Goal: Task Accomplishment & Management: Manage account settings

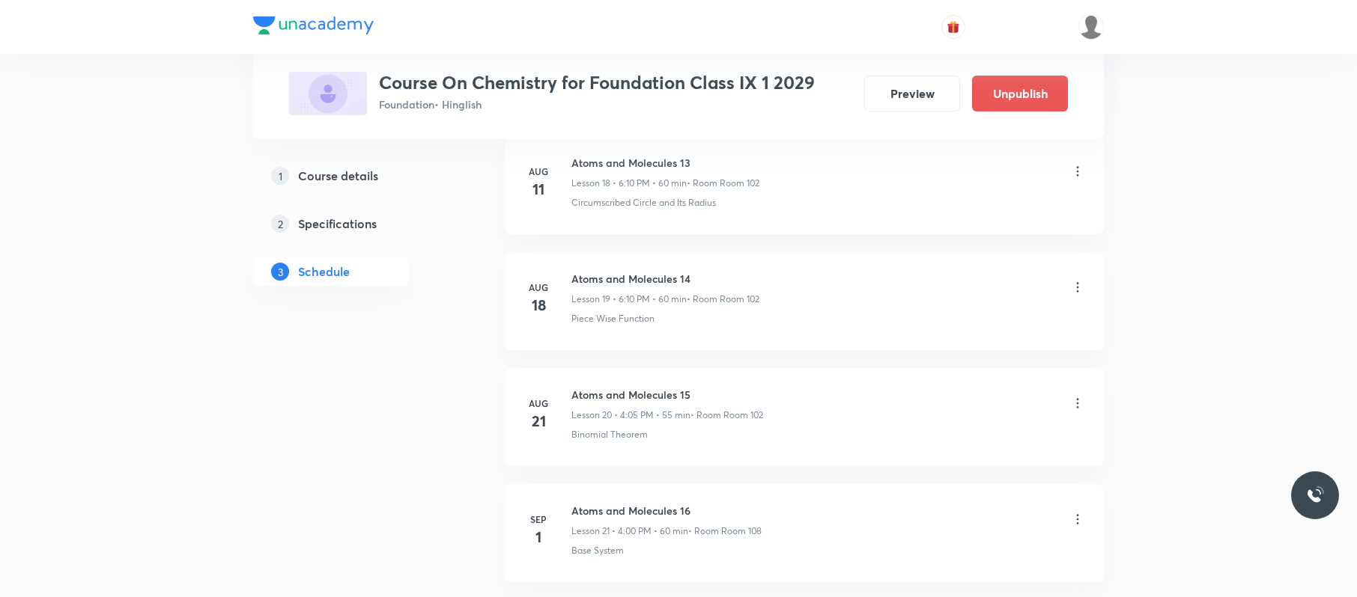
scroll to position [2361, 0]
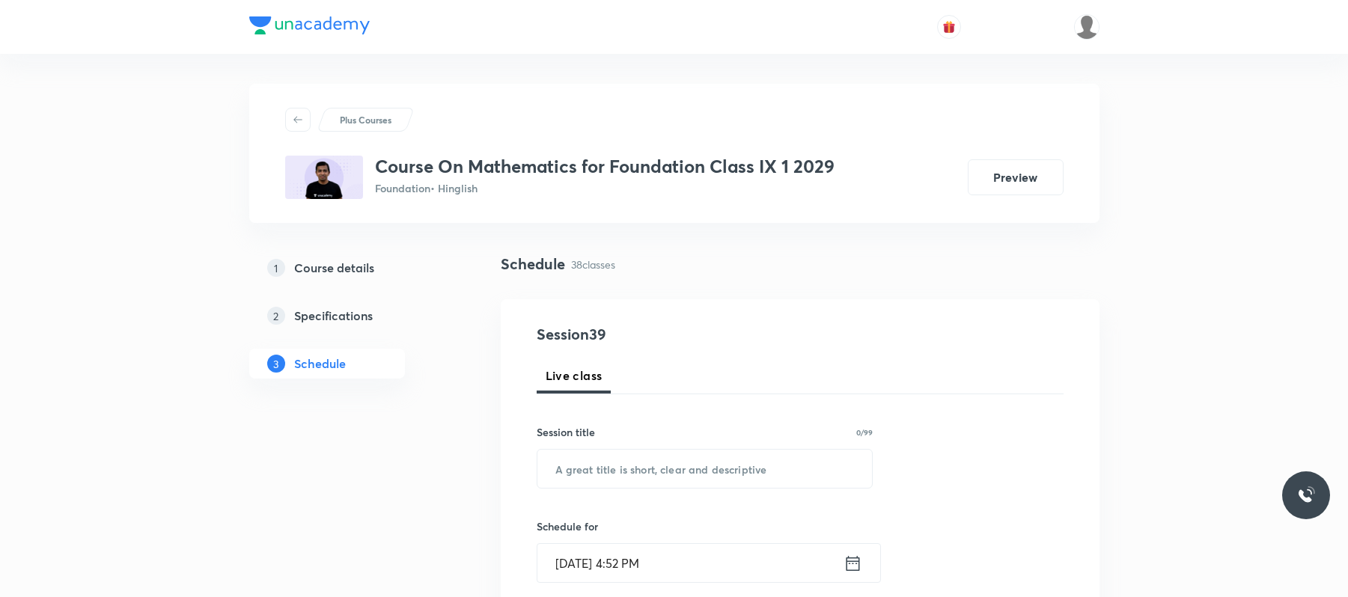
drag, startPoint x: 0, startPoint y: 0, endPoint x: 635, endPoint y: 393, distance: 746.7
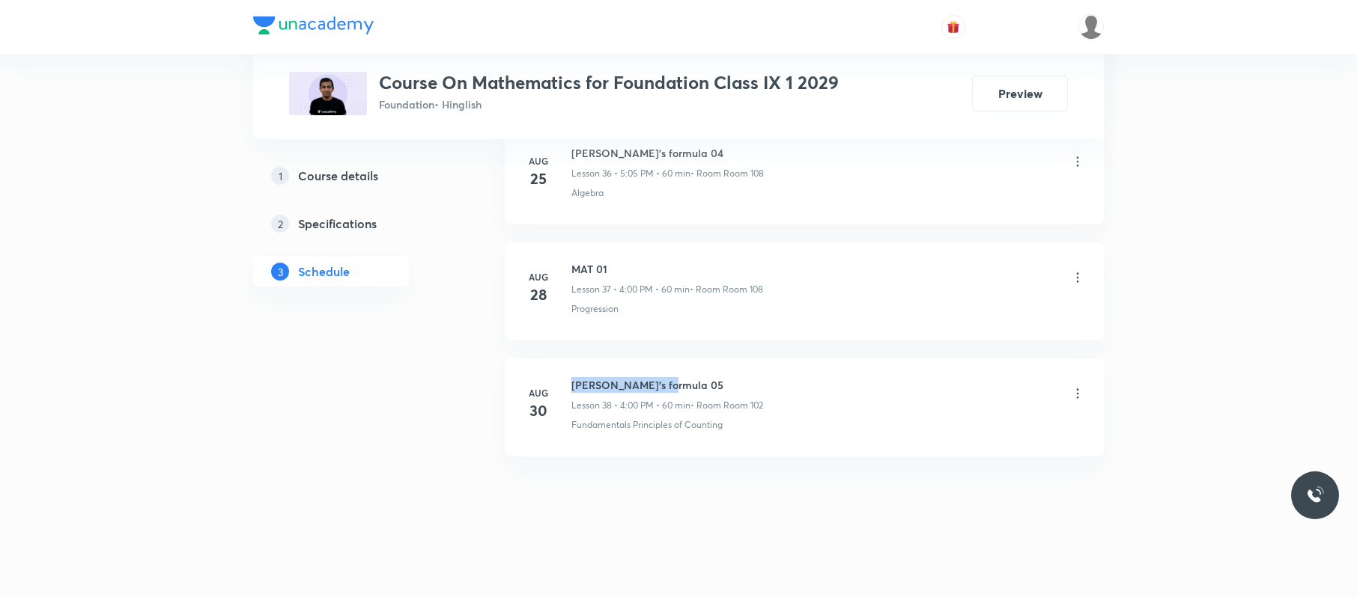
drag, startPoint x: 666, startPoint y: 382, endPoint x: 566, endPoint y: 379, distance: 99.6
click at [566, 379] on div "Aug 30 Heron’s formula 05 Lesson 38 • 4:00 PM • 60 min • Room Room 102 Fundamen…" at bounding box center [803, 404] width 561 height 55
copy h6 "Heron’s formula 05"
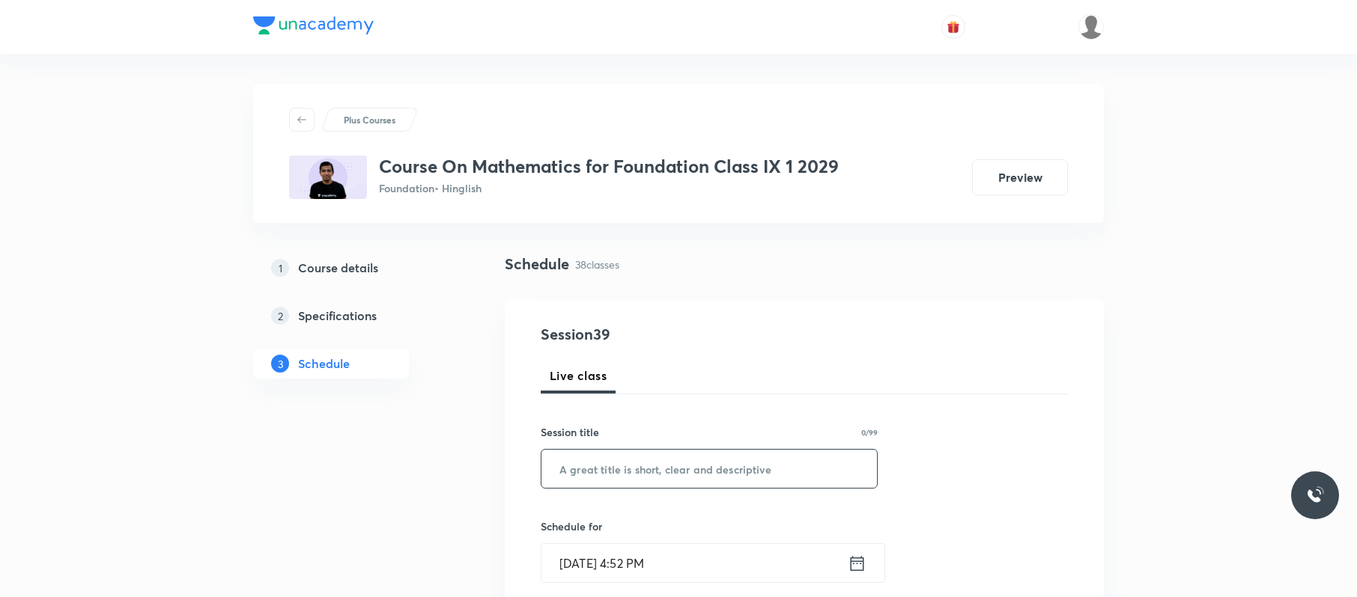
click at [837, 461] on input "text" at bounding box center [708, 469] width 335 height 38
paste input "Heron’s formula 05"
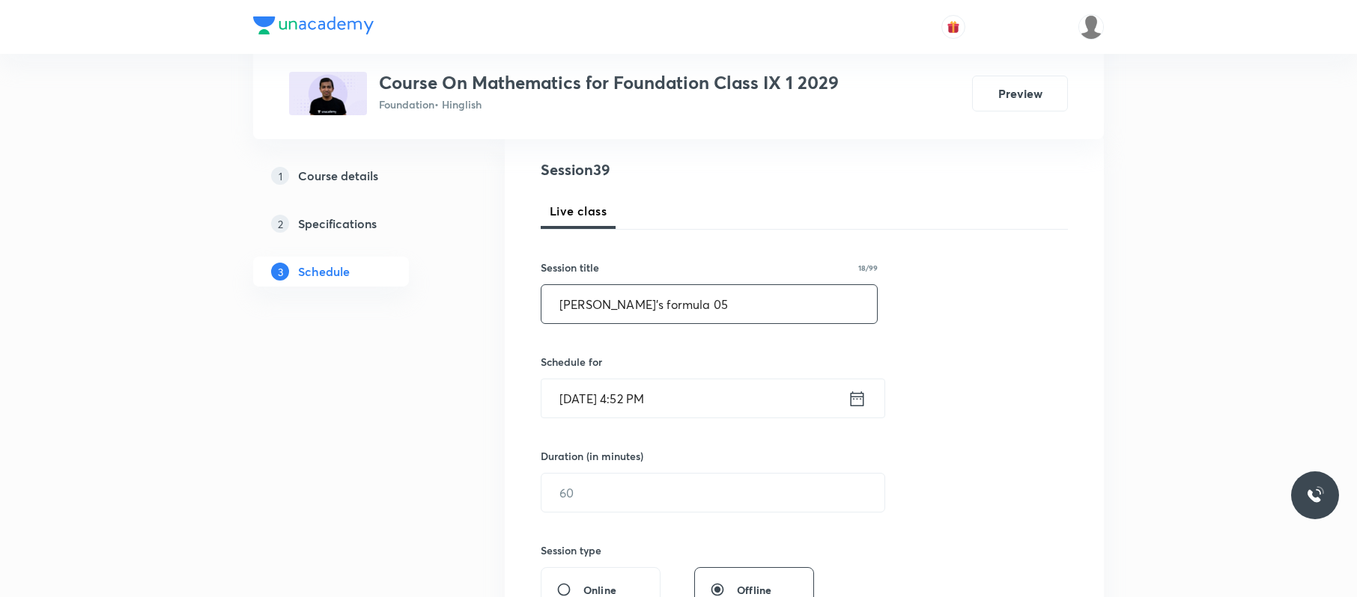
scroll to position [165, 0]
type input "Heron’s formula 05"
click at [714, 419] on div "Session 39 Live class Session title 18/99 Heron’s formula 05 ​ Schedule for Sep…" at bounding box center [804, 509] width 527 height 703
click at [717, 388] on input "Sep 1, 2025, 4:52 PM" at bounding box center [694, 398] width 306 height 38
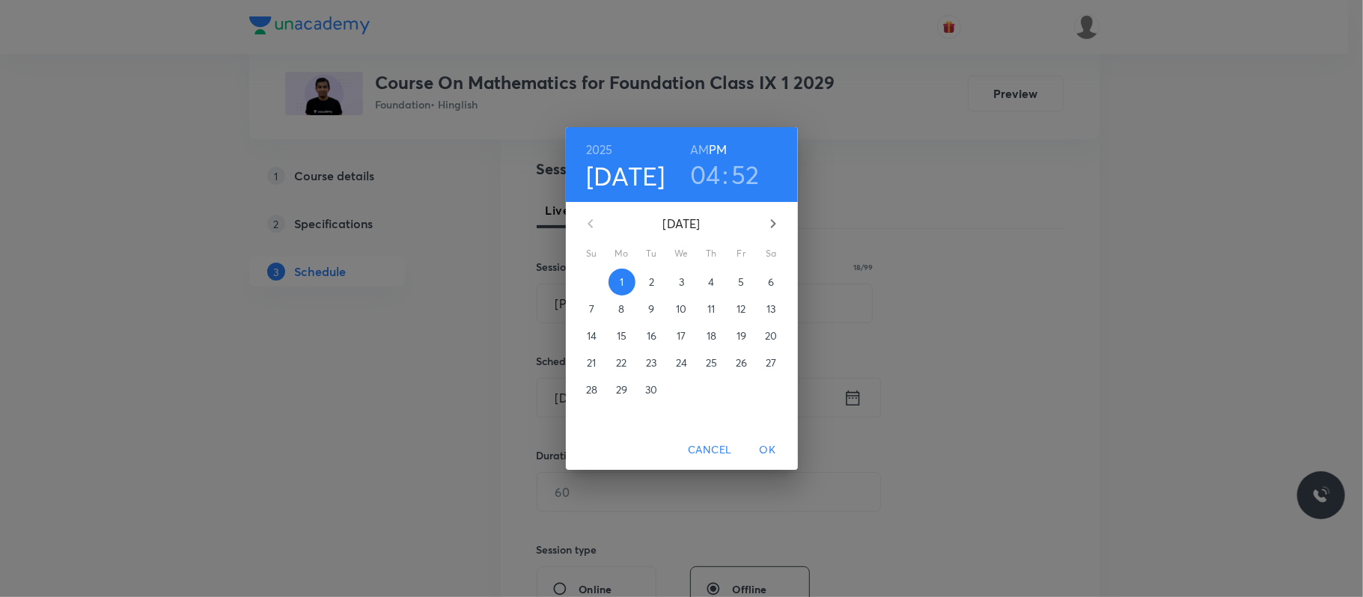
click at [710, 174] on h3 "04" at bounding box center [705, 174] width 31 height 31
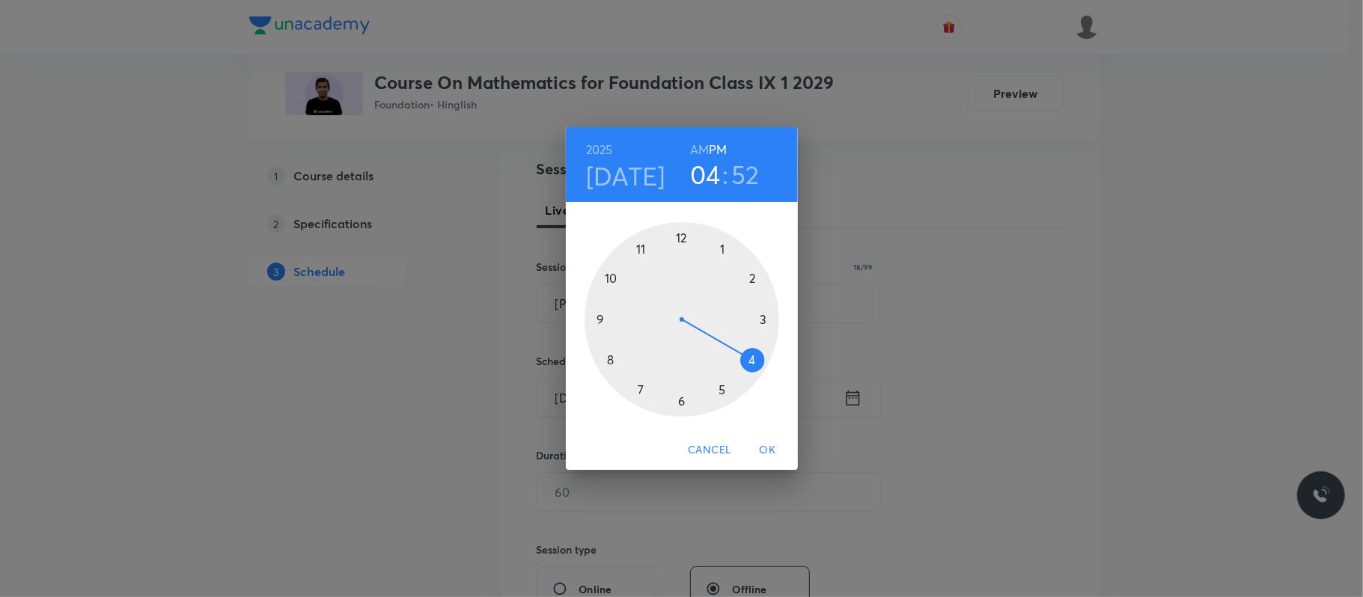
click at [720, 390] on div at bounding box center [682, 319] width 195 height 195
click at [725, 249] on div at bounding box center [682, 319] width 195 height 195
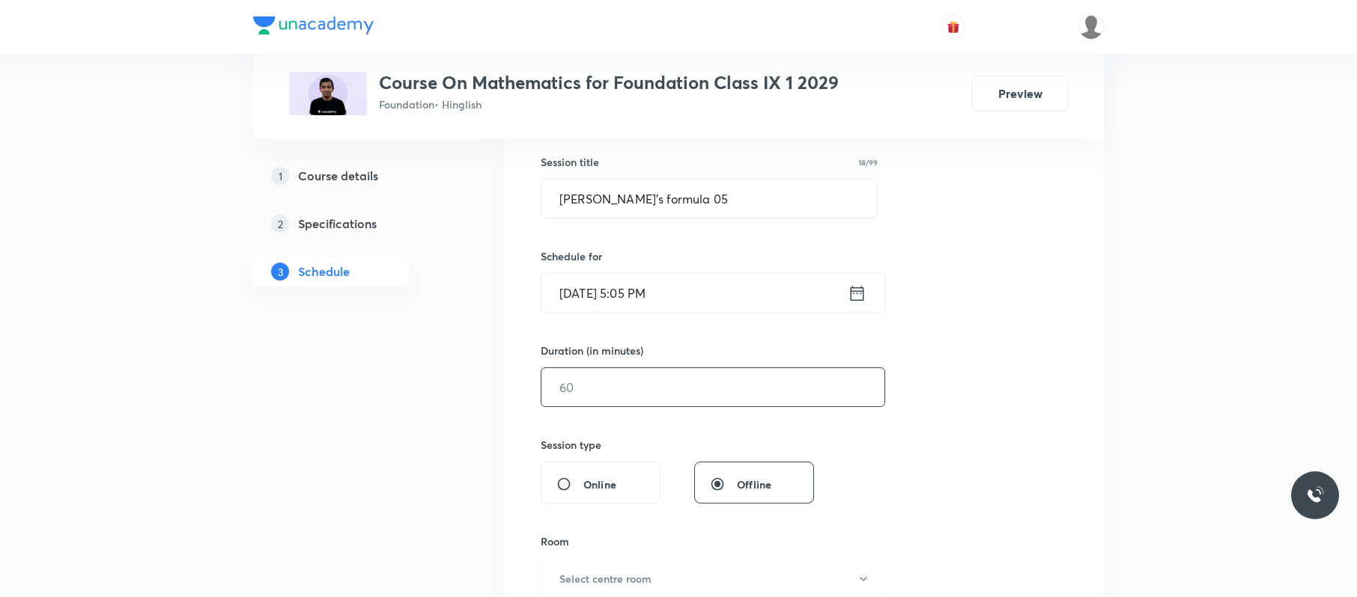
scroll to position [271, 0]
click at [645, 390] on input "text" at bounding box center [712, 387] width 343 height 38
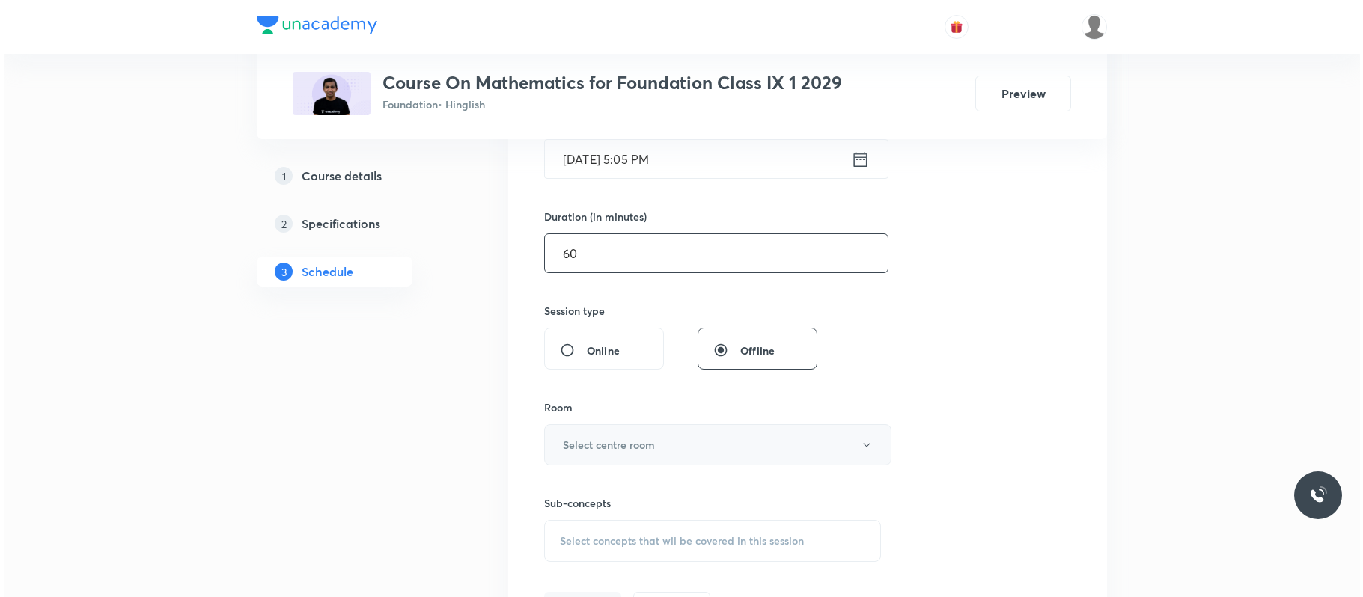
scroll to position [405, 0]
type input "60"
click at [638, 448] on h6 "Select centre room" at bounding box center [605, 444] width 92 height 16
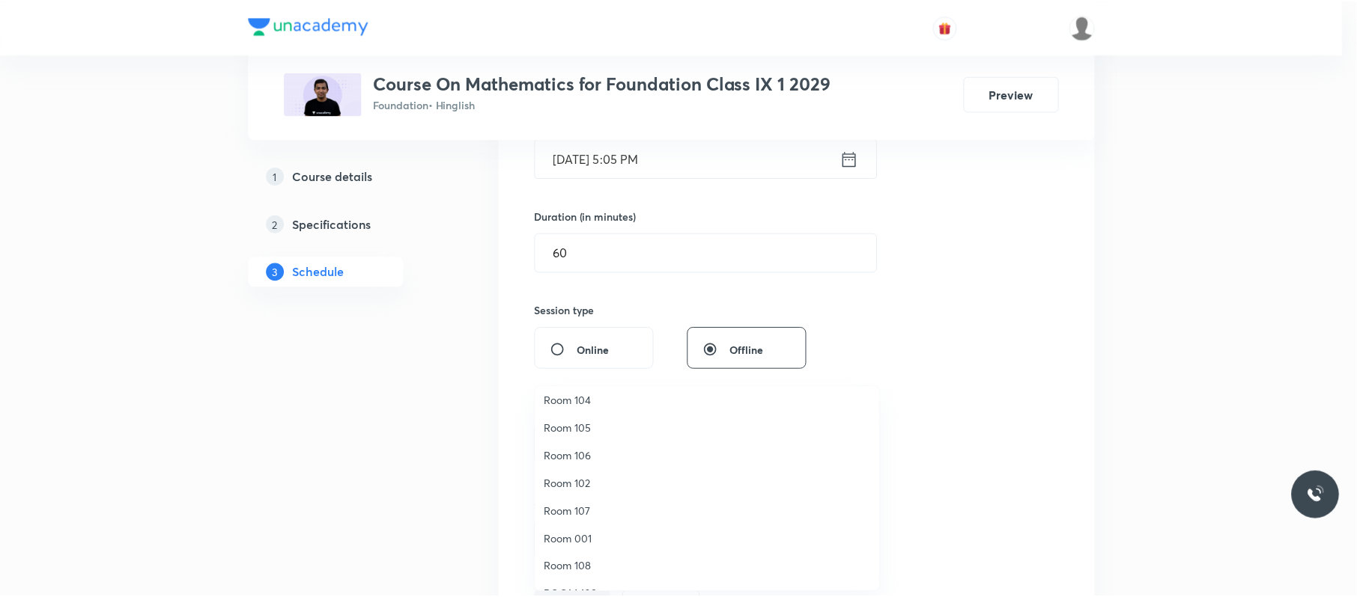
scroll to position [63, 0]
click at [611, 564] on span "Room 108" at bounding box center [711, 566] width 328 height 16
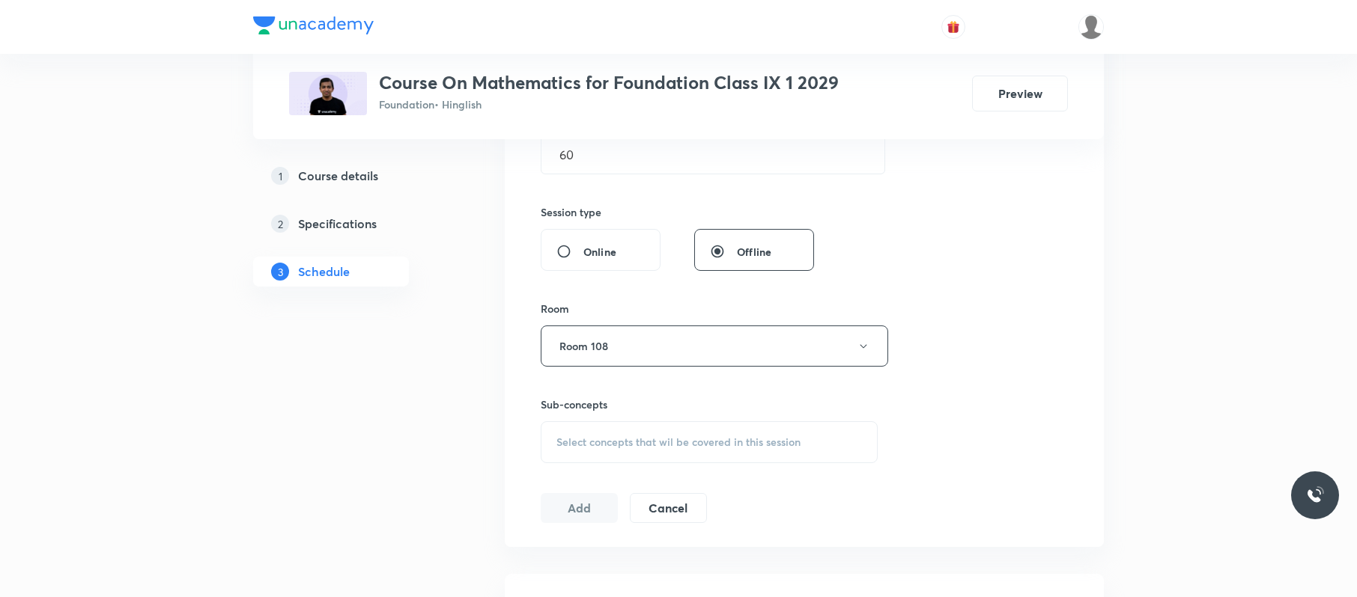
scroll to position [504, 0]
click at [738, 453] on div "Select concepts that wil be covered in this session" at bounding box center [709, 442] width 337 height 42
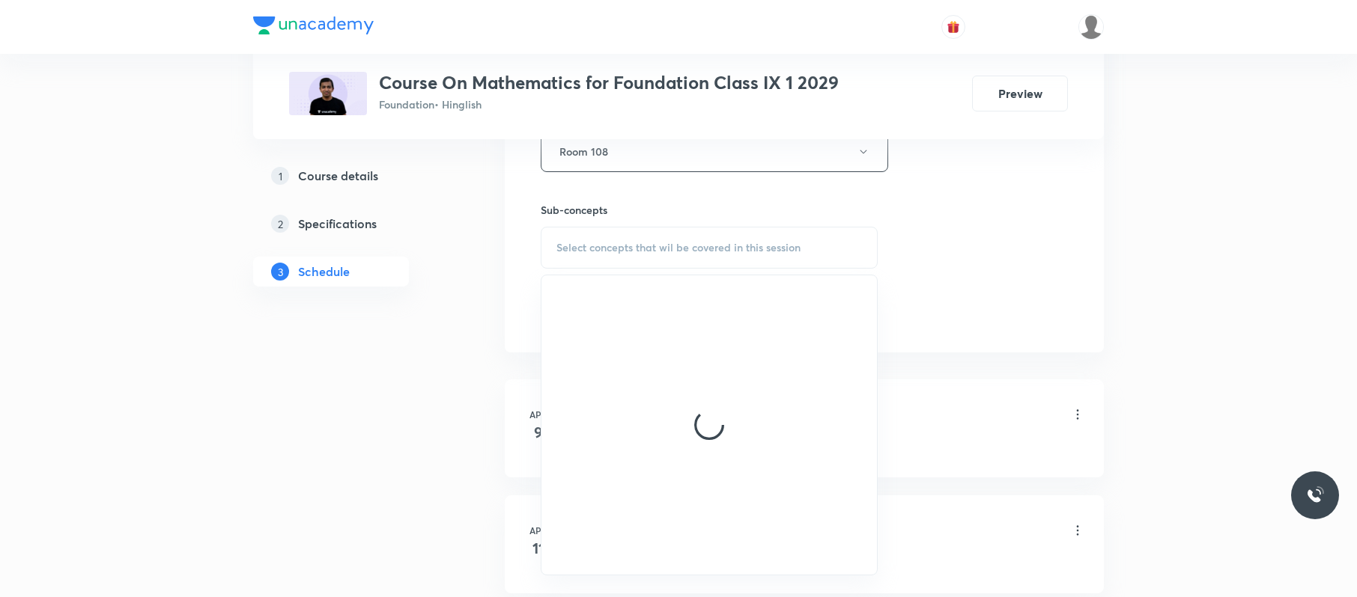
scroll to position [699, 0]
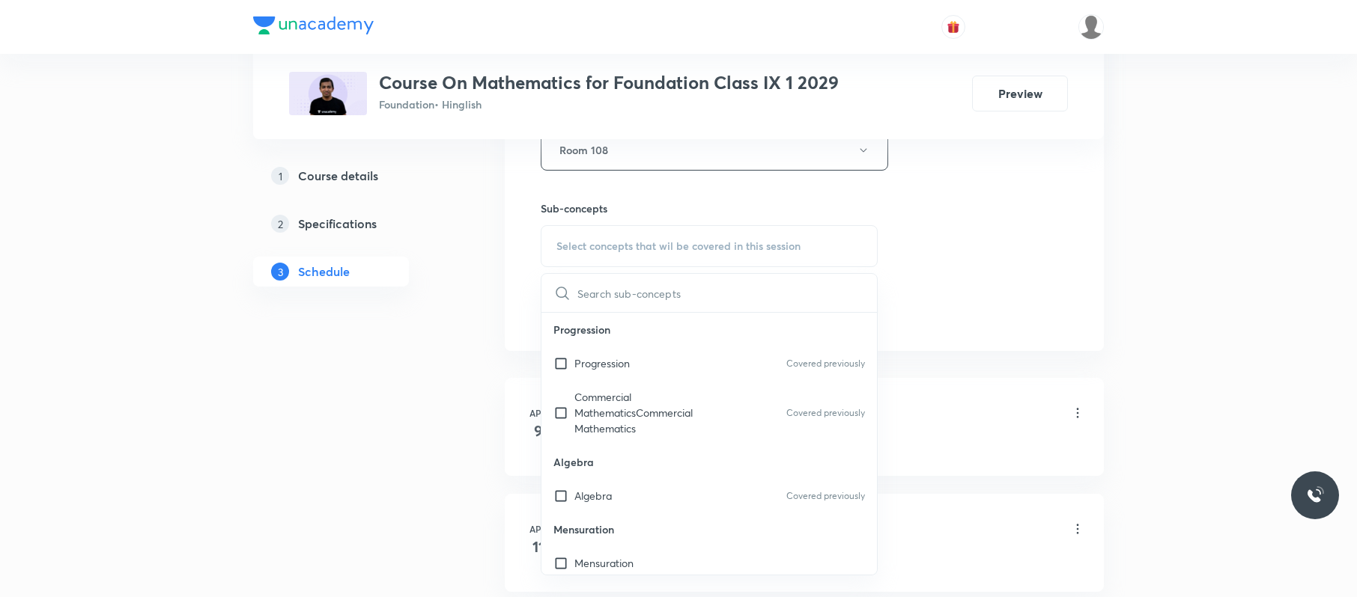
click at [666, 502] on div "Algebra Covered previously" at bounding box center [708, 496] width 335 height 34
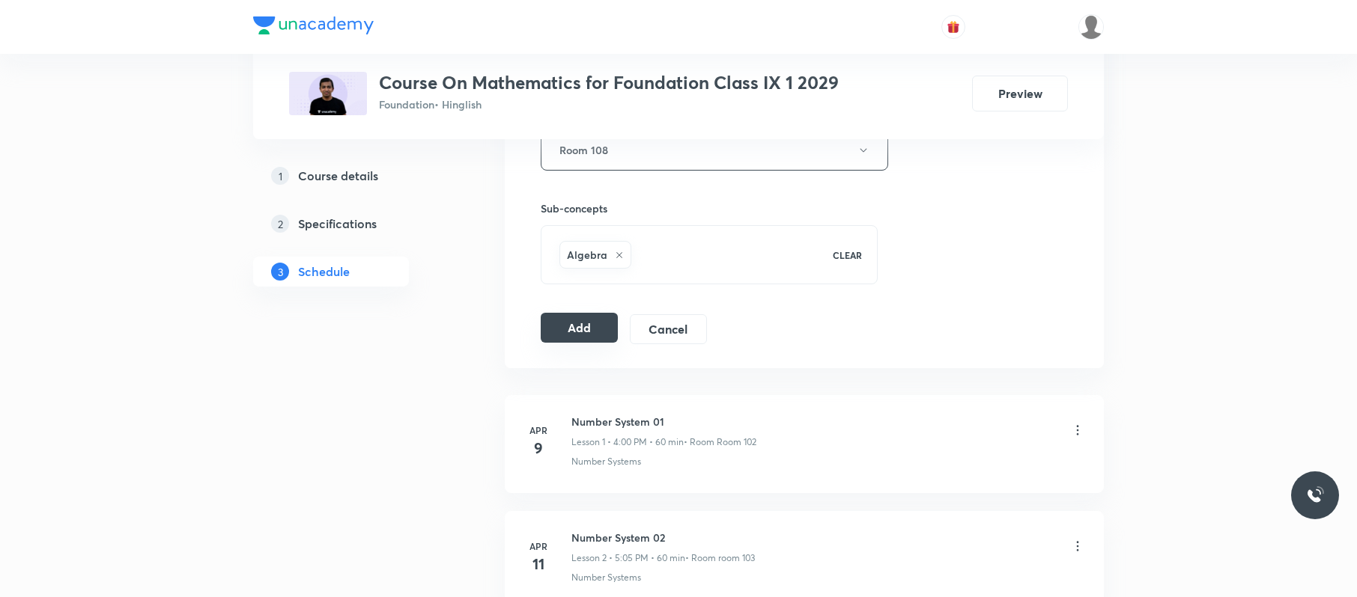
click at [566, 326] on button "Add" at bounding box center [579, 328] width 77 height 30
click at [593, 341] on button "Add" at bounding box center [579, 328] width 77 height 30
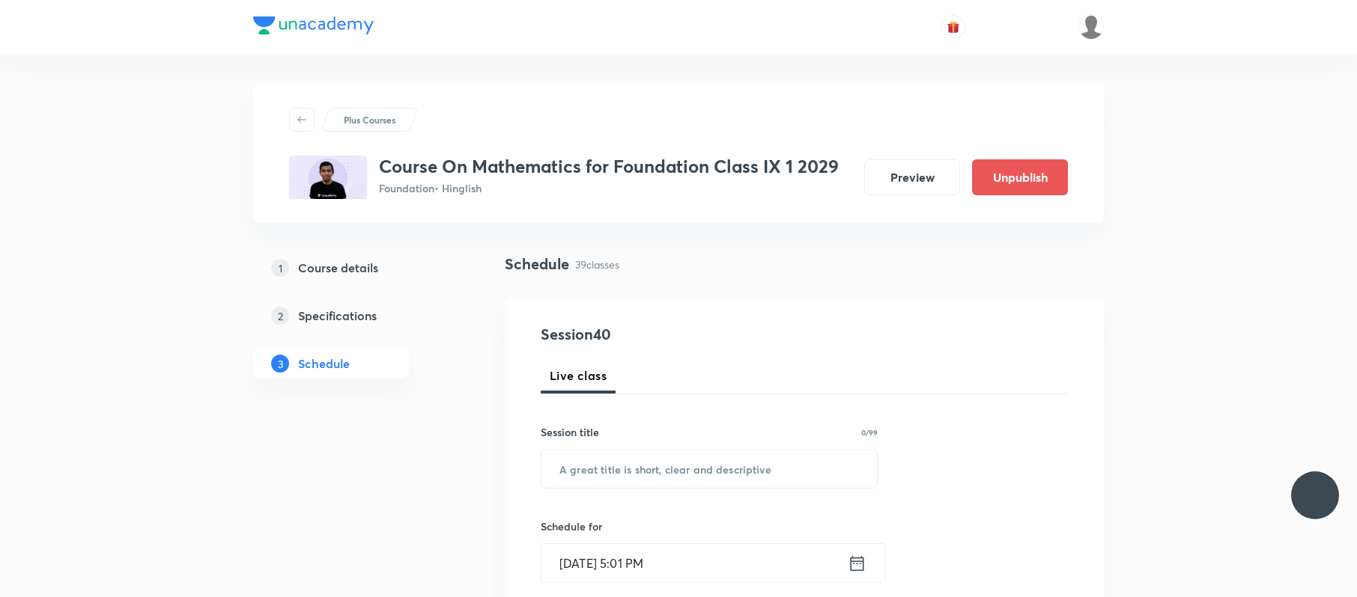
scroll to position [699, 0]
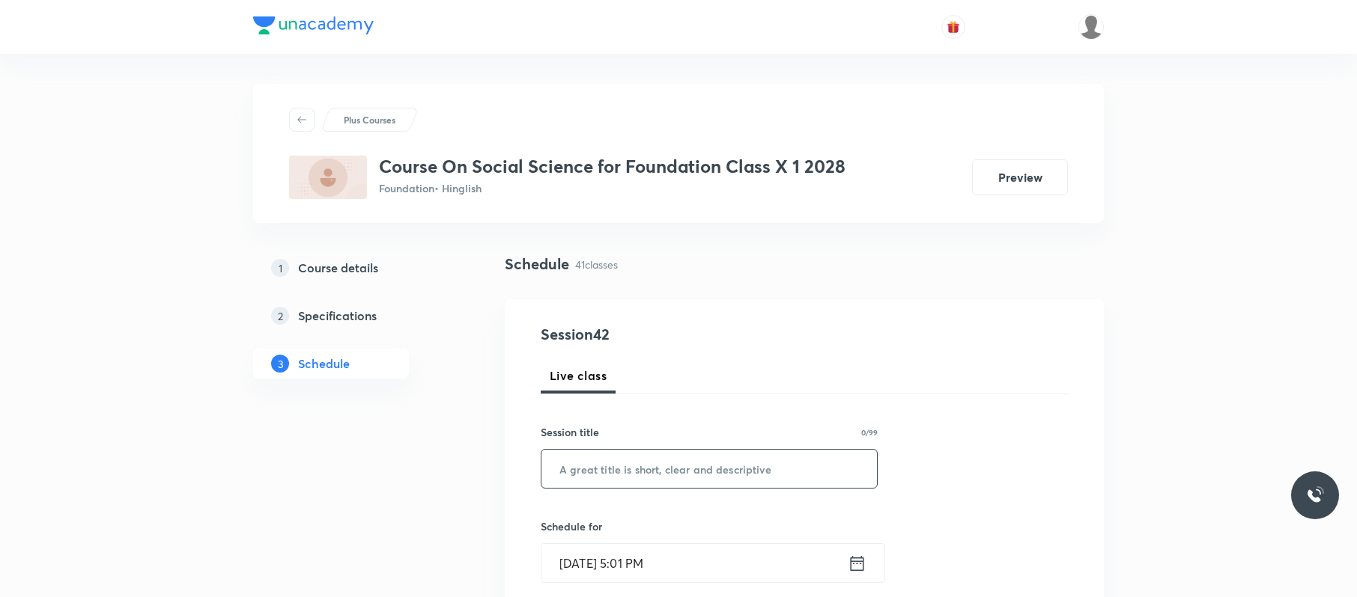
click at [681, 467] on input "text" at bounding box center [708, 469] width 335 height 38
type input "Money and credit"
click at [701, 554] on input "Sep 1, 2025, 5:01 PM" at bounding box center [694, 563] width 306 height 38
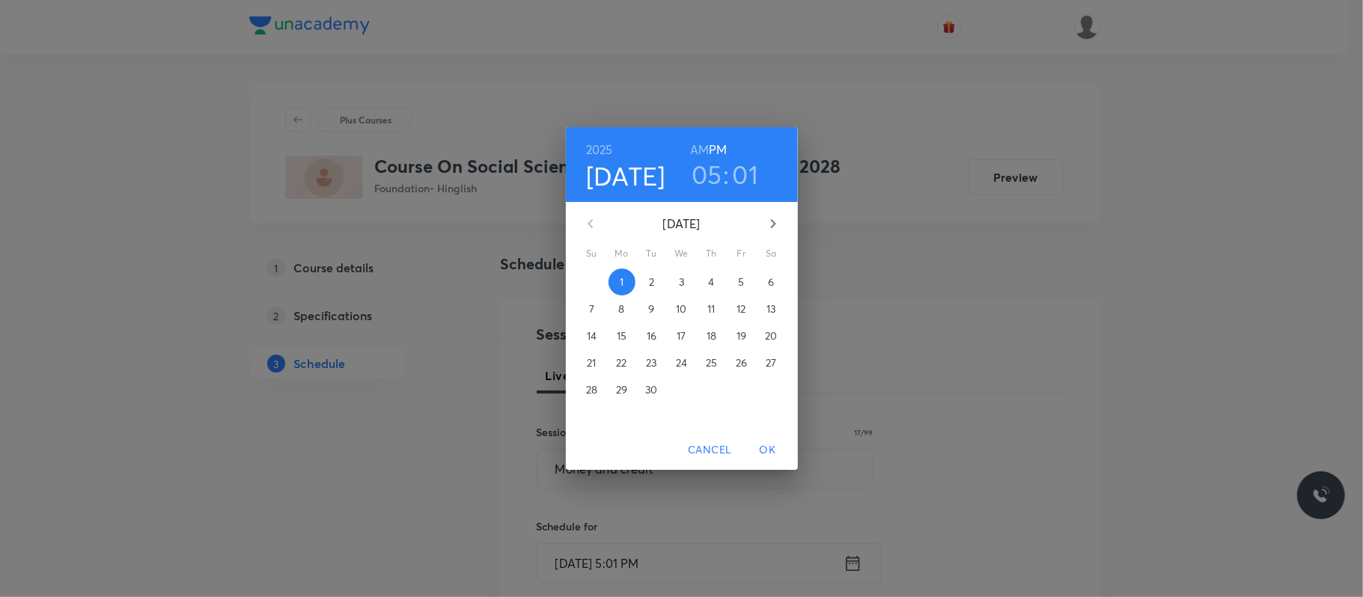
click at [744, 168] on h3 "01" at bounding box center [746, 174] width 26 height 31
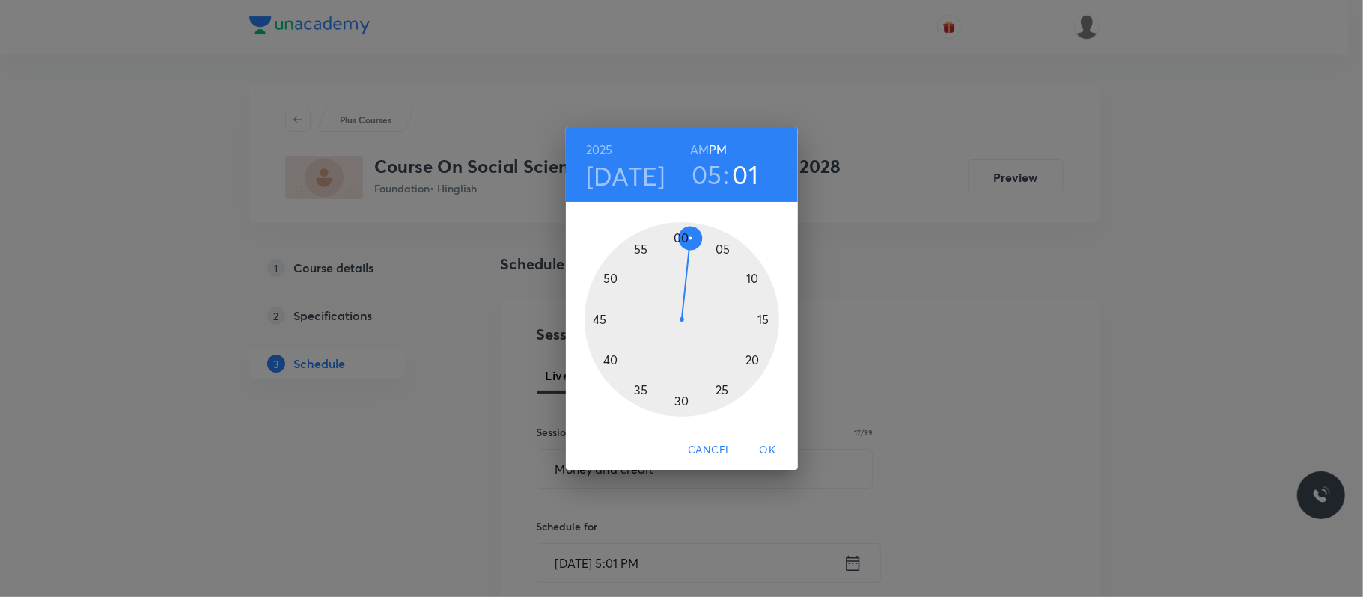
click at [731, 249] on div at bounding box center [682, 319] width 195 height 195
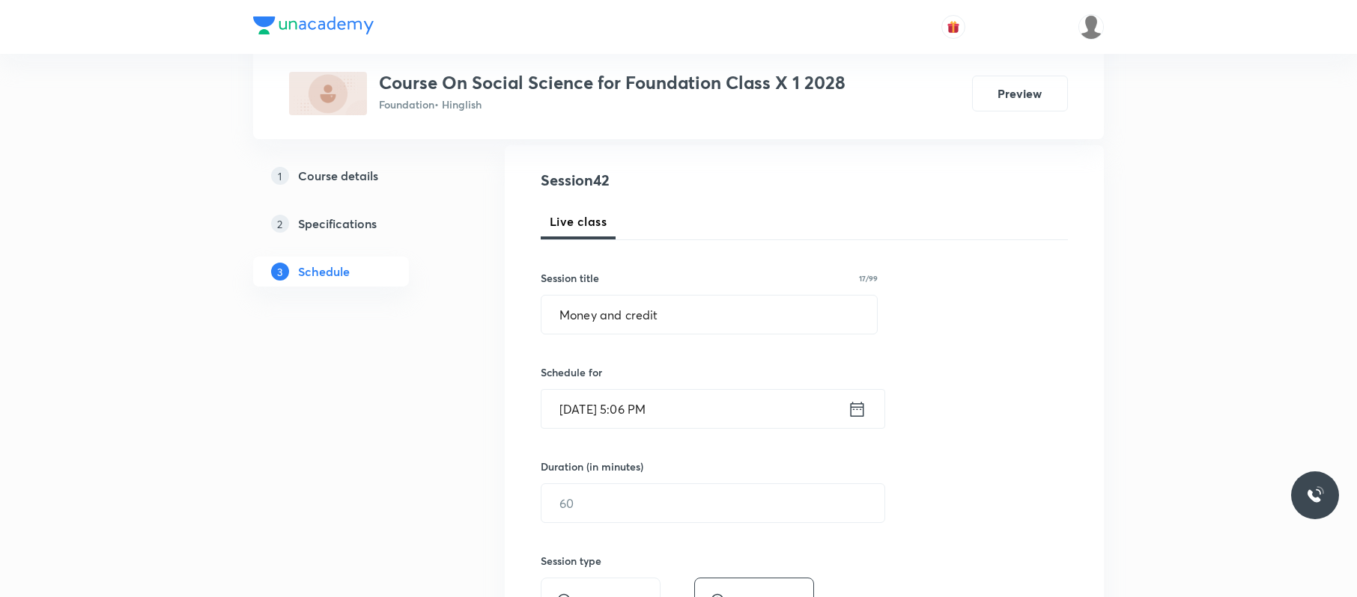
scroll to position [156, 0]
click at [650, 503] on input "text" at bounding box center [712, 502] width 343 height 38
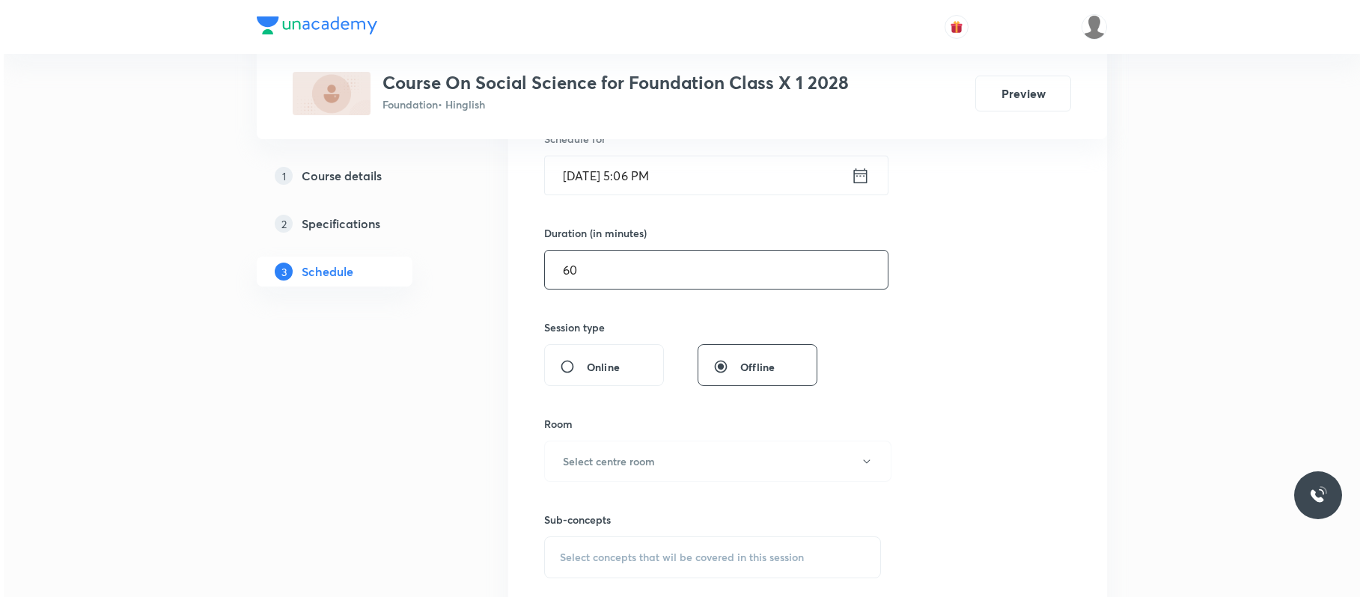
scroll to position [390, 0]
type input "60"
click at [681, 445] on button "Select centre room" at bounding box center [714, 459] width 347 height 41
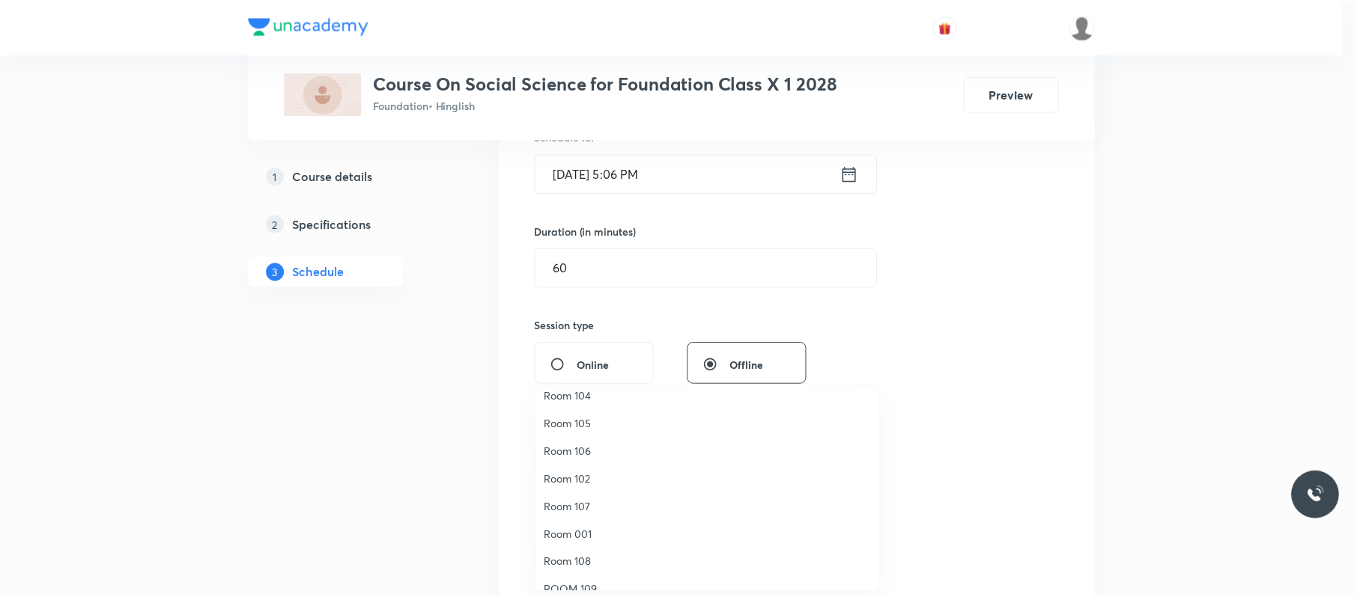
scroll to position [64, 0]
click at [585, 458] on span "Room 106" at bounding box center [711, 453] width 328 height 16
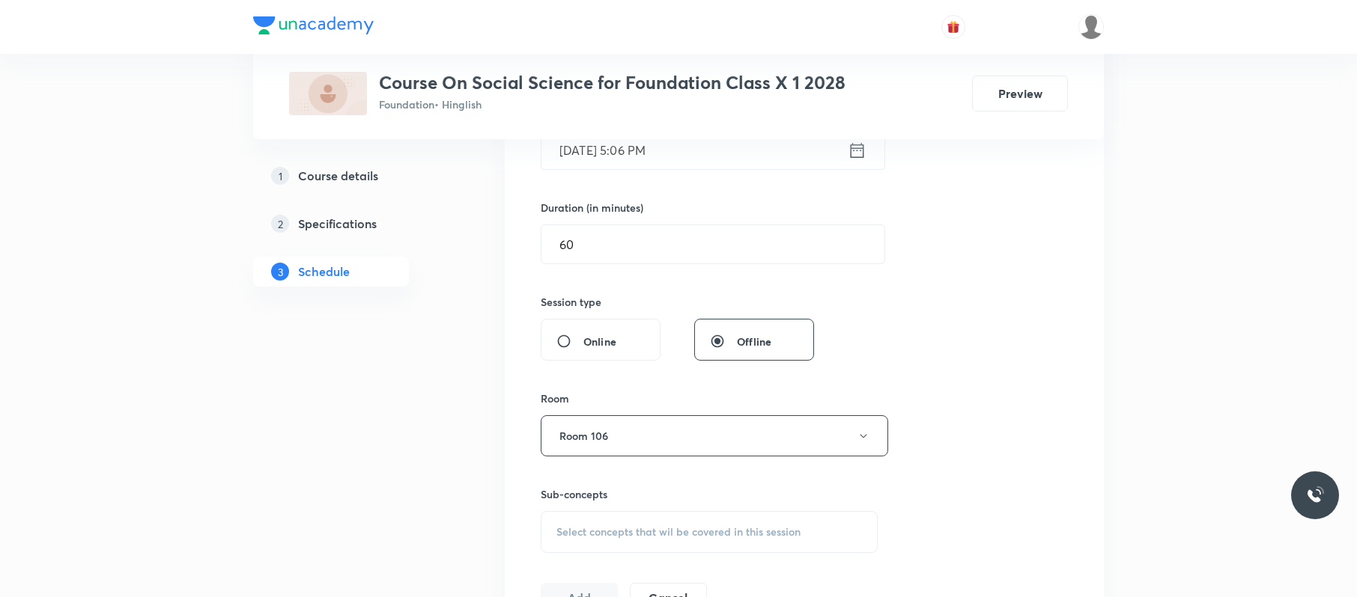
scroll to position [415, 0]
click at [662, 518] on div "Select concepts that wil be covered in this session" at bounding box center [709, 531] width 337 height 42
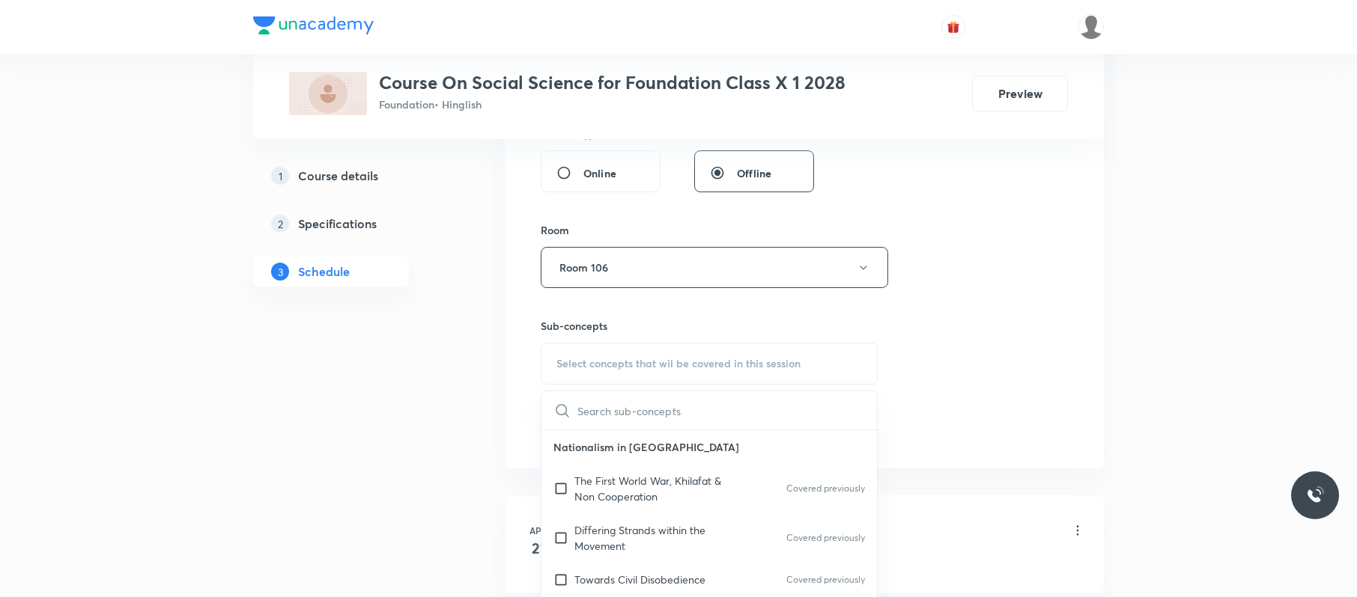
scroll to position [582, 0]
drag, startPoint x: 656, startPoint y: 527, endPoint x: 883, endPoint y: 412, distance: 255.1
click at [669, 528] on p "Differing Strands within the Movement" at bounding box center [649, 537] width 151 height 31
checkbox input "true"
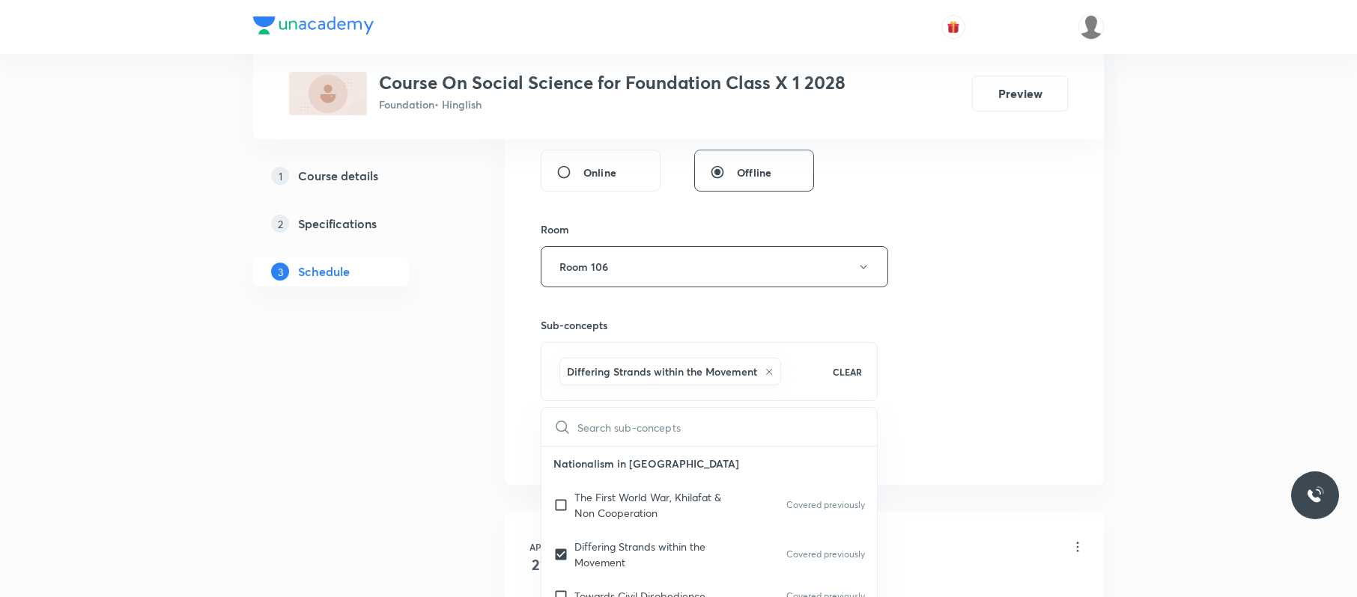
drag, startPoint x: 1024, startPoint y: 309, endPoint x: 988, endPoint y: 327, distance: 40.2
click at [1008, 316] on div "Session 42 Live class Session title 17/99 Money and credit ​ Schedule for Sep 1…" at bounding box center [804, 101] width 527 height 720
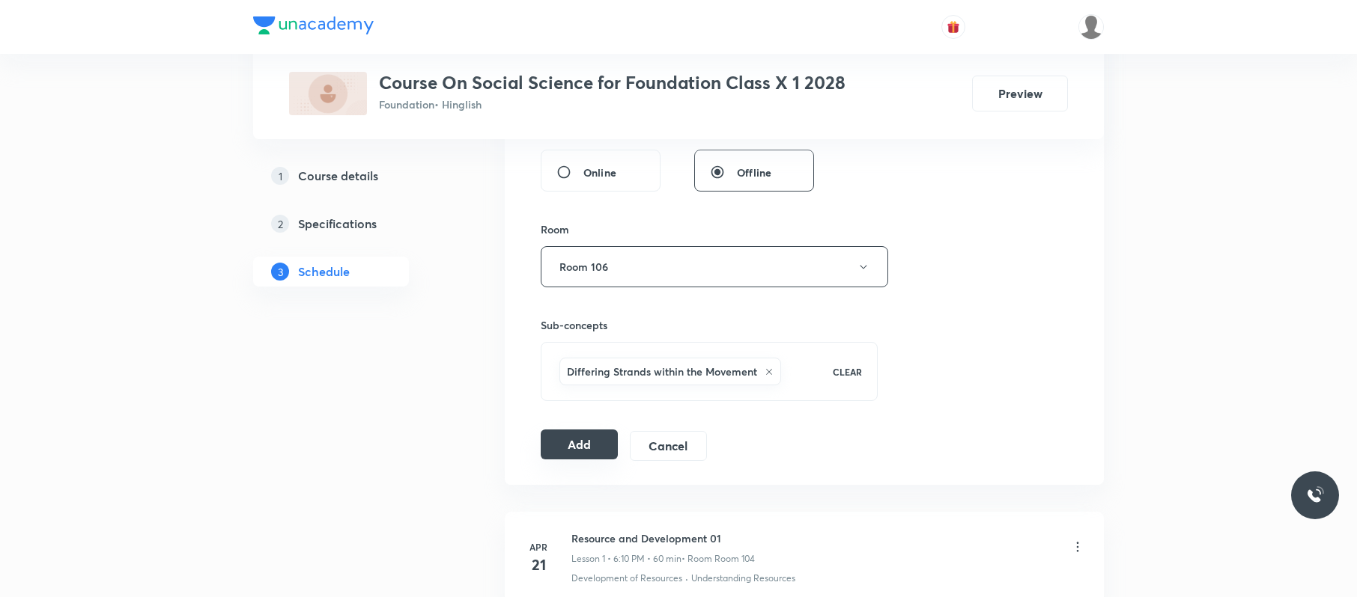
click at [591, 443] on button "Add" at bounding box center [579, 445] width 77 height 30
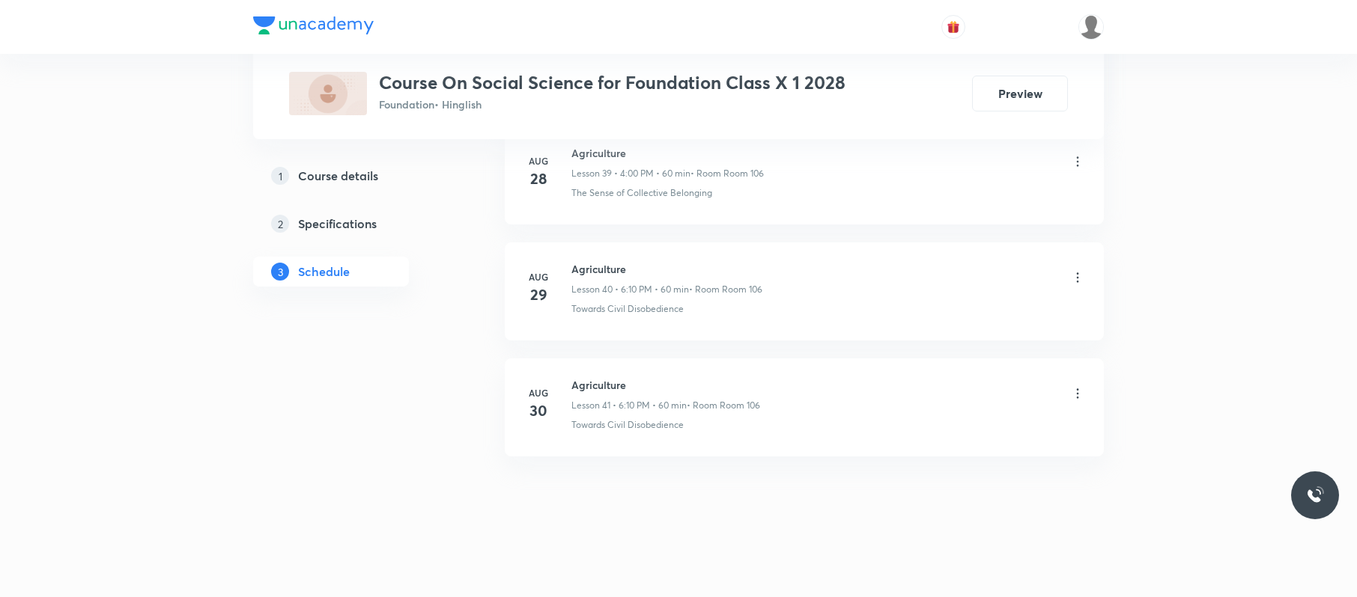
scroll to position [4694, 0]
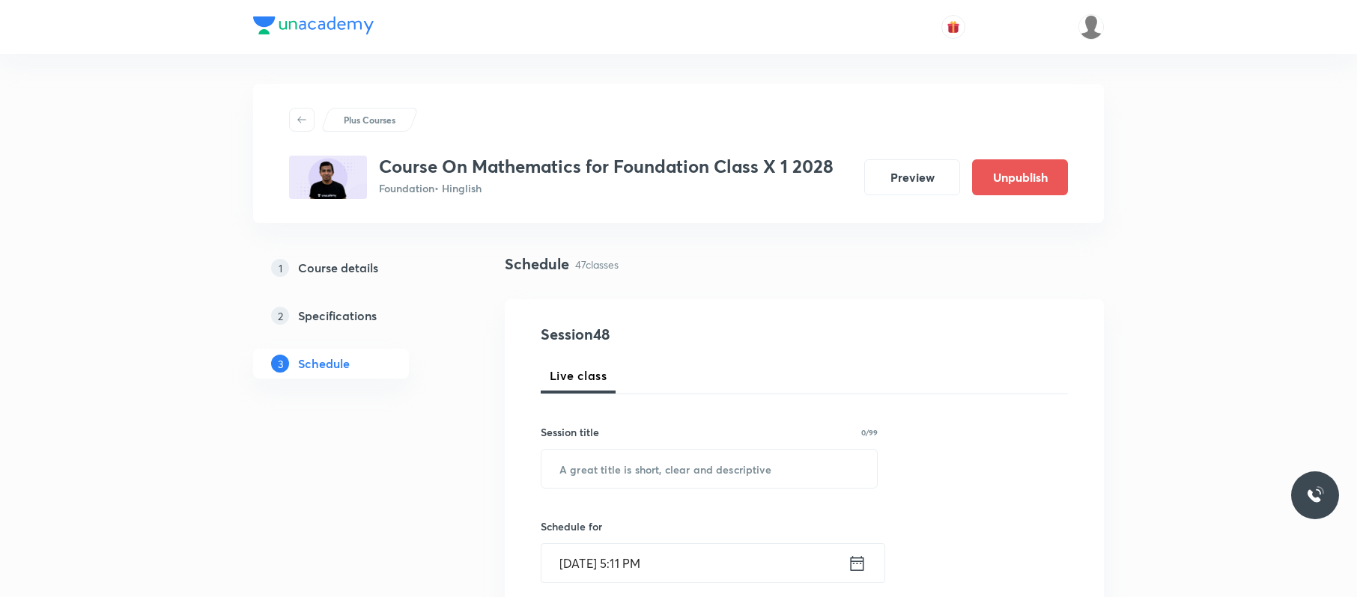
scroll to position [6083, 0]
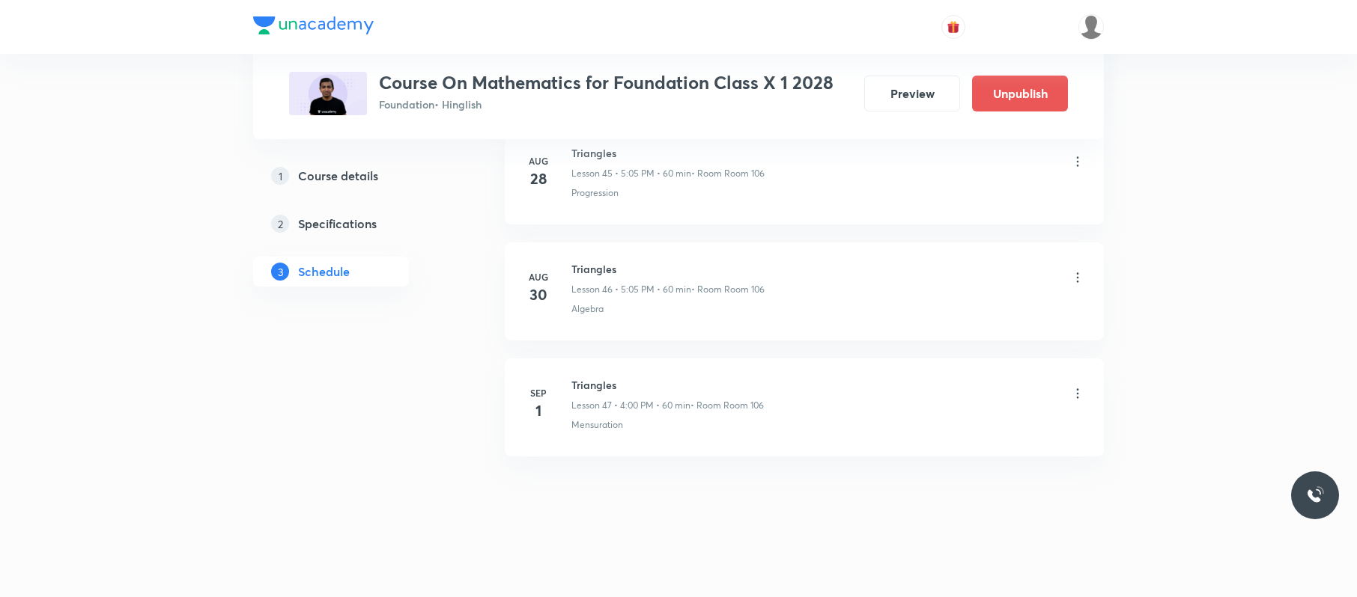
click at [1072, 393] on icon at bounding box center [1077, 393] width 15 height 15
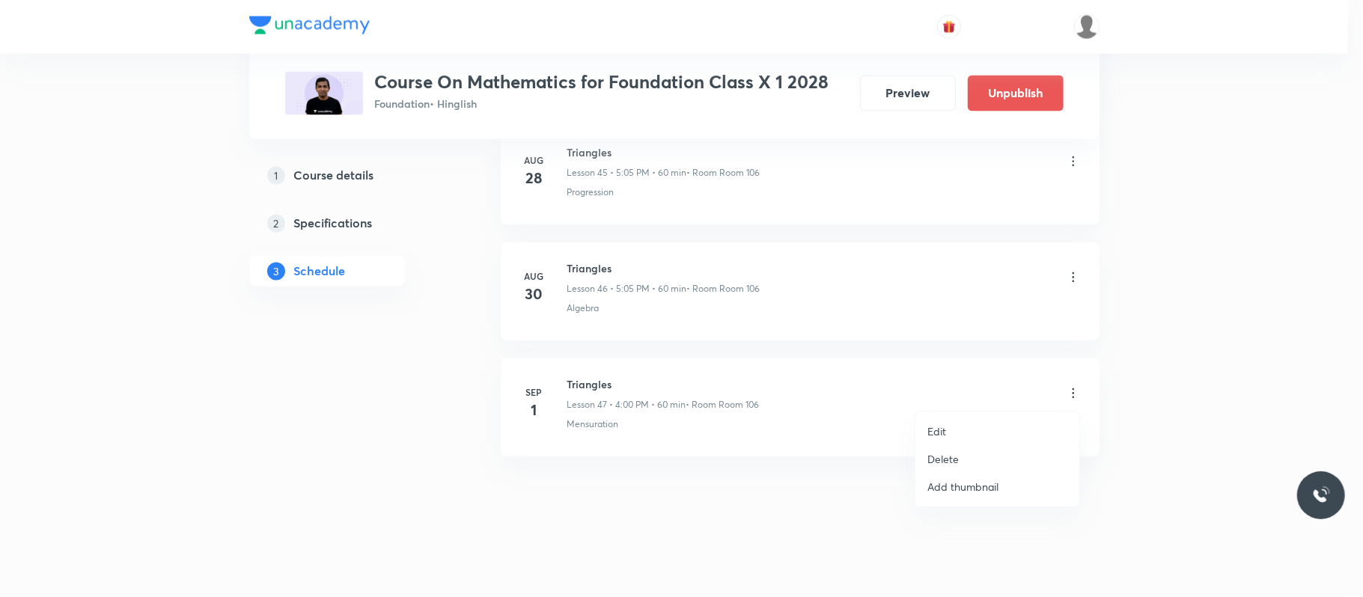
click at [988, 458] on li "Delete" at bounding box center [998, 459] width 164 height 28
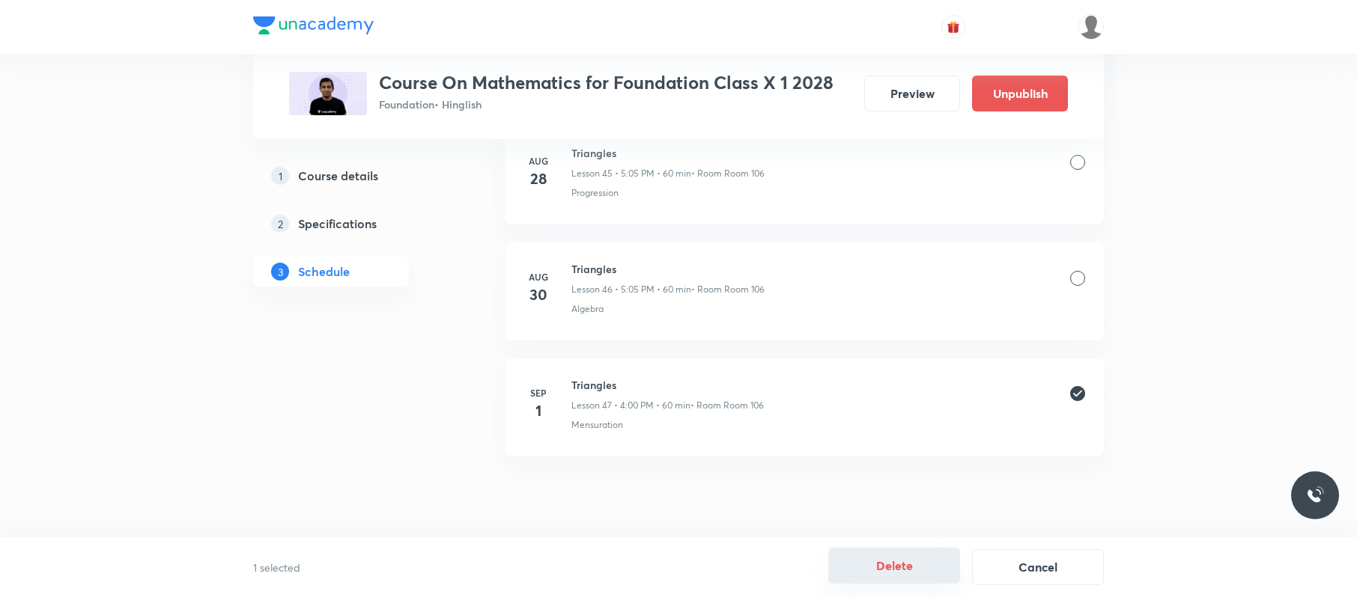
click at [931, 555] on button "Delete" at bounding box center [894, 566] width 132 height 36
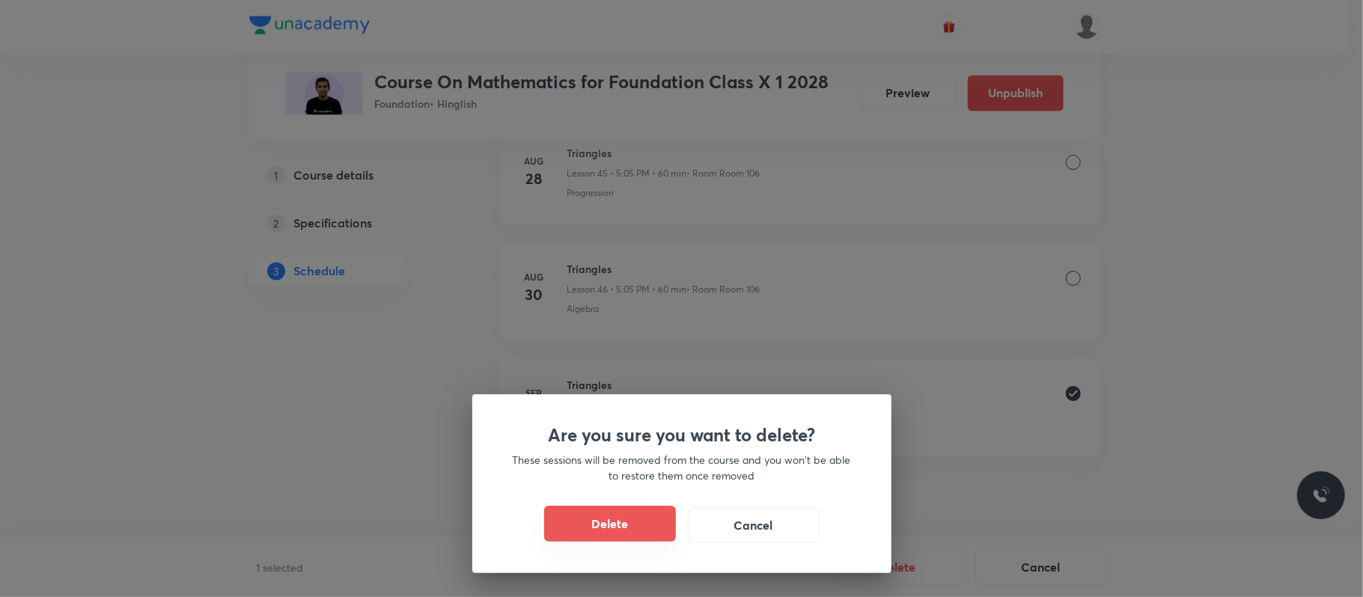
click at [615, 516] on button "Delete" at bounding box center [610, 524] width 132 height 36
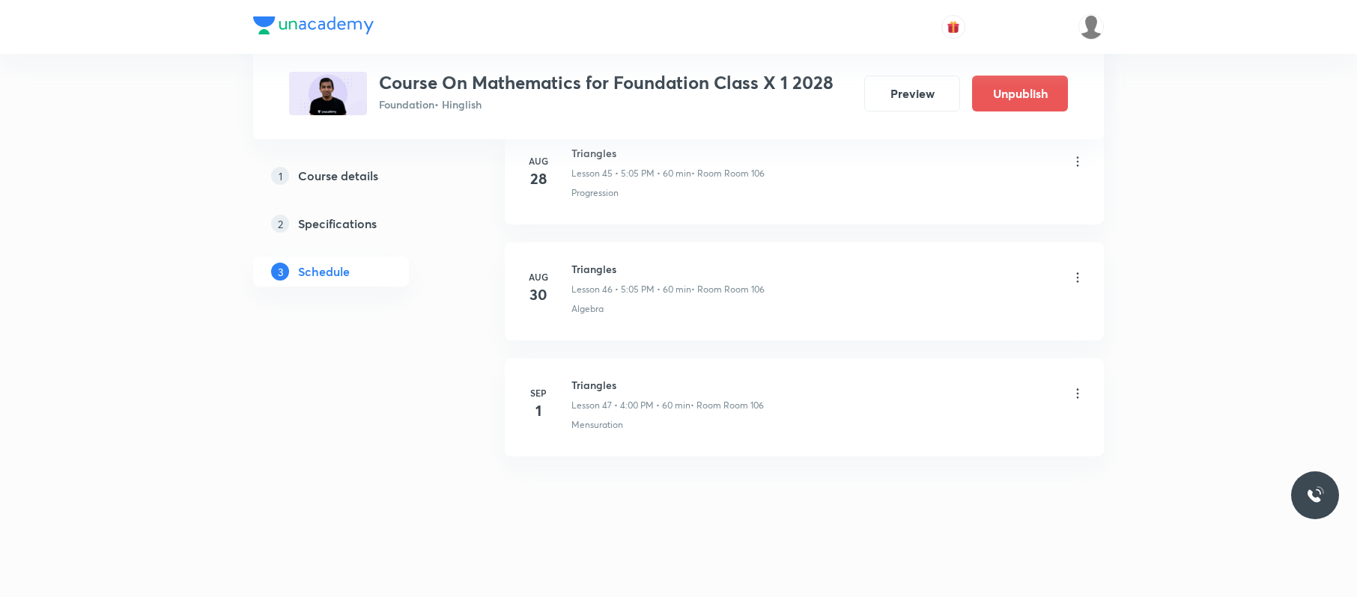
scroll to position [5967, 0]
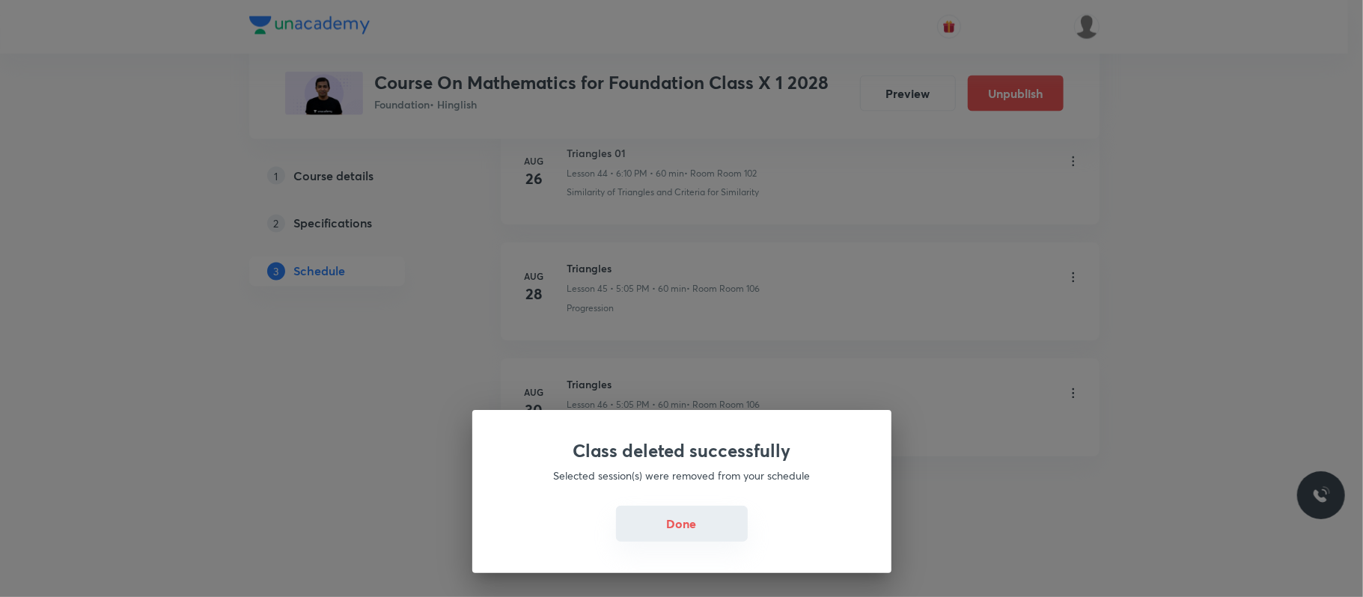
click at [693, 530] on button "Done" at bounding box center [682, 524] width 132 height 36
